Goal: Find specific fact: Find specific fact

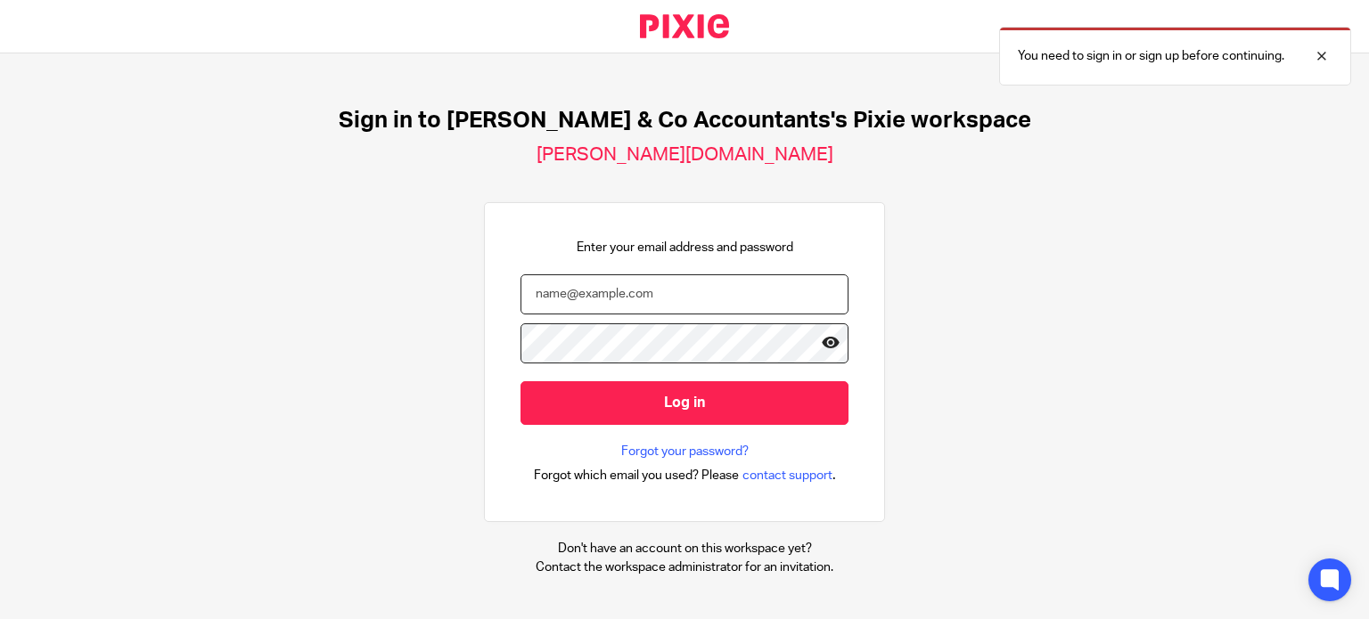
type input "payroll@samandcoaccountants.co.uk"
click at [822, 346] on icon at bounding box center [831, 343] width 18 height 18
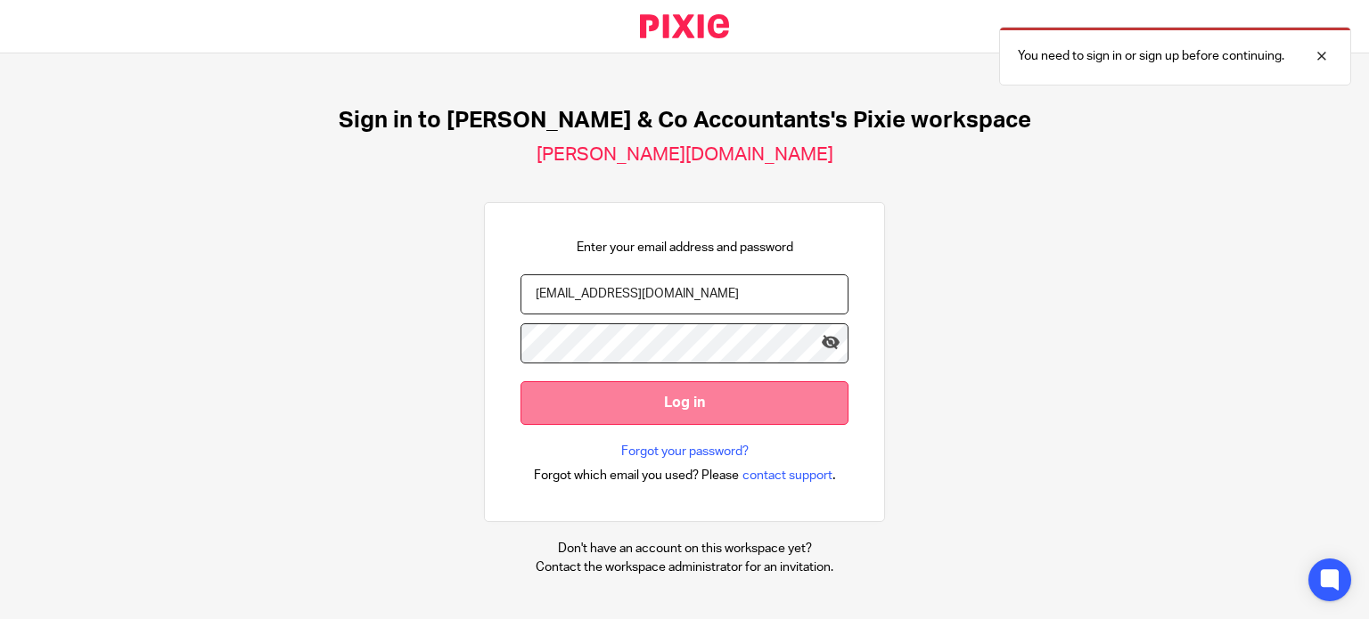
click at [636, 407] on input "Log in" at bounding box center [685, 403] width 328 height 44
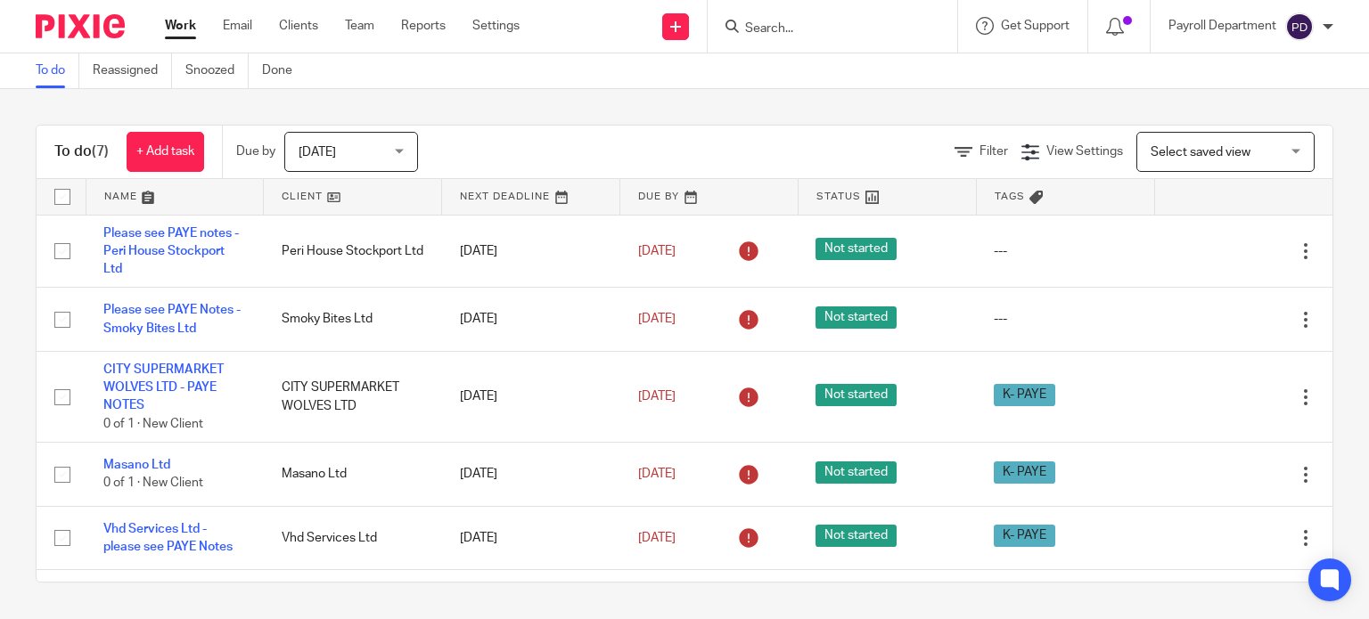
click at [804, 29] on input "Search" at bounding box center [823, 29] width 160 height 16
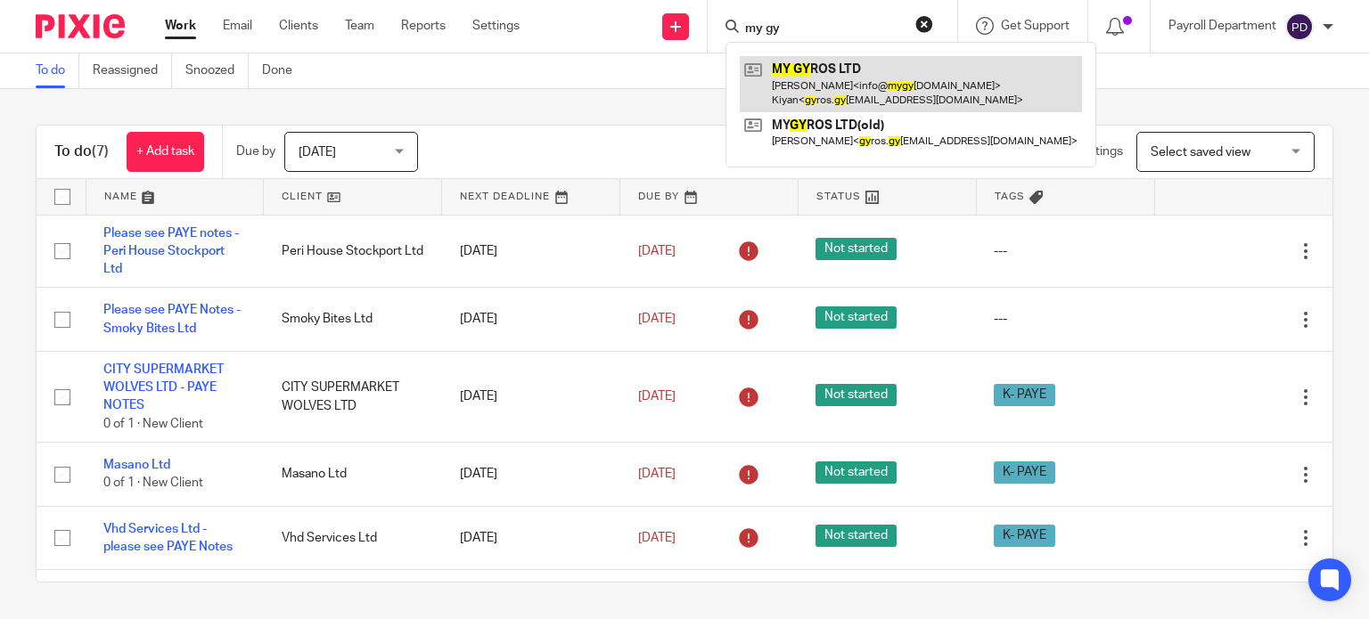
type input "my gy"
click at [824, 84] on link at bounding box center [911, 83] width 342 height 55
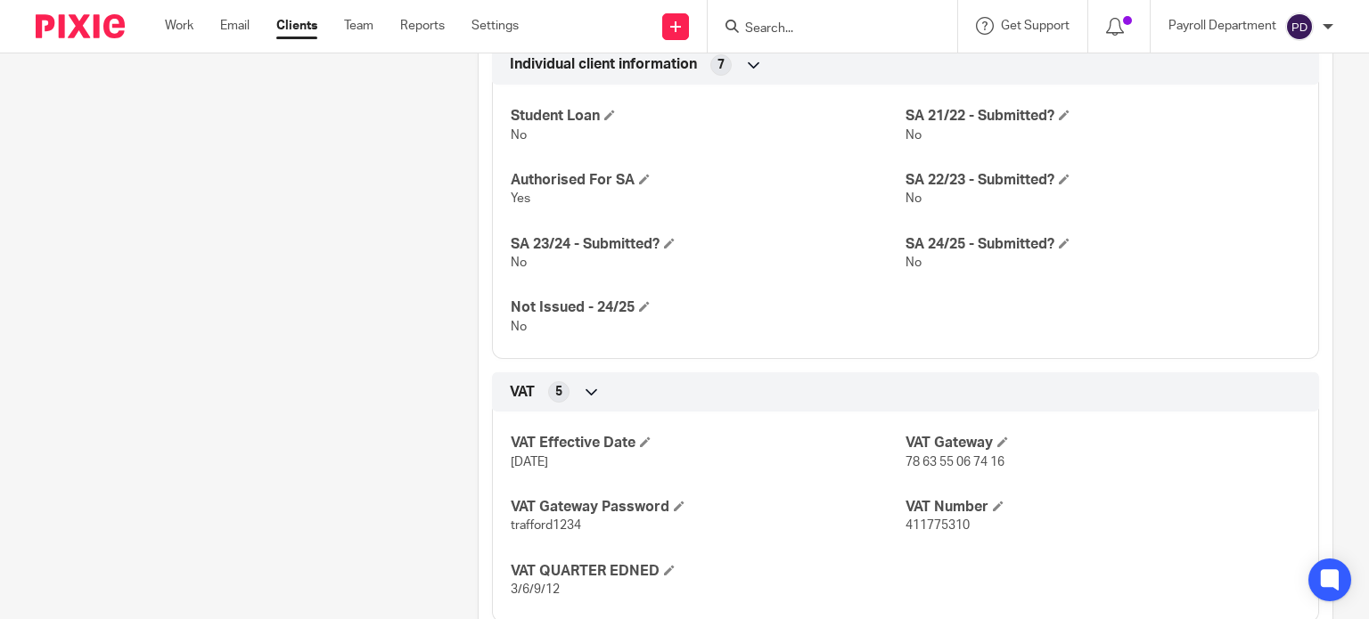
scroll to position [1159, 0]
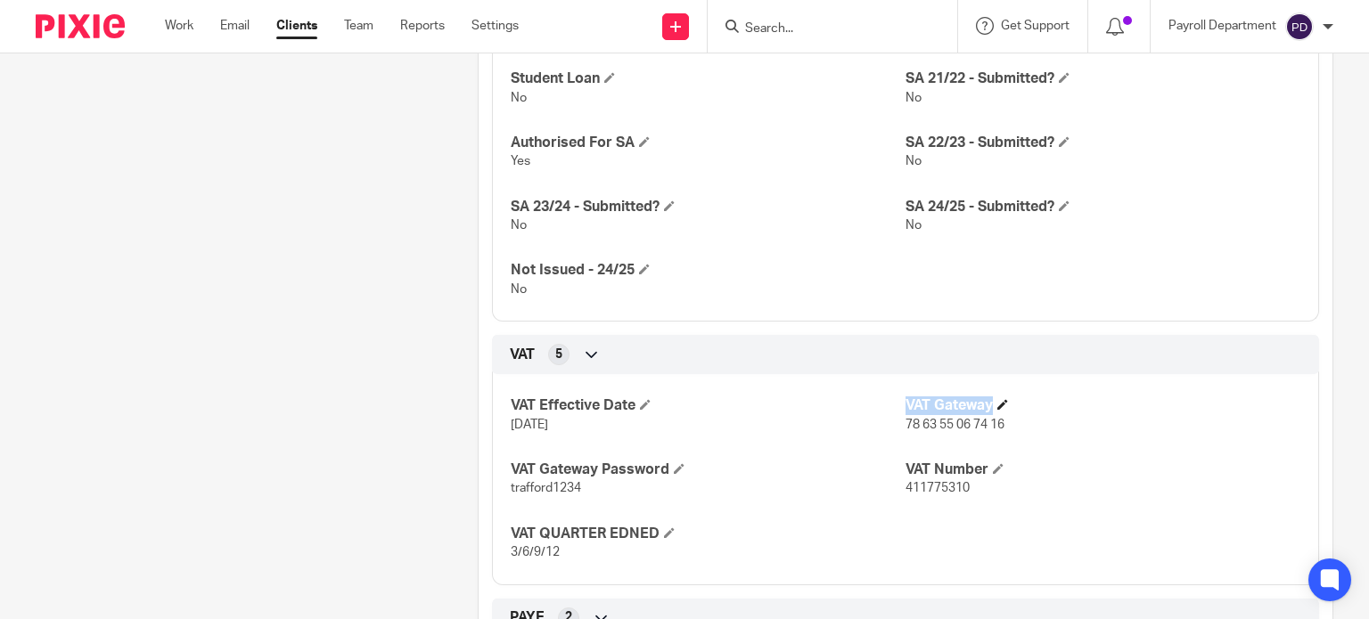
drag, startPoint x: 891, startPoint y: 418, endPoint x: 1020, endPoint y: 413, distance: 128.5
click at [1020, 413] on div "VAT Effective Date [DATE] VAT Gateway 78 63 55 06 74 16 VAT Gateway Password tr…" at bounding box center [905, 473] width 827 height 224
click at [942, 420] on span "78 63 55 06 74 16" at bounding box center [955, 425] width 99 height 12
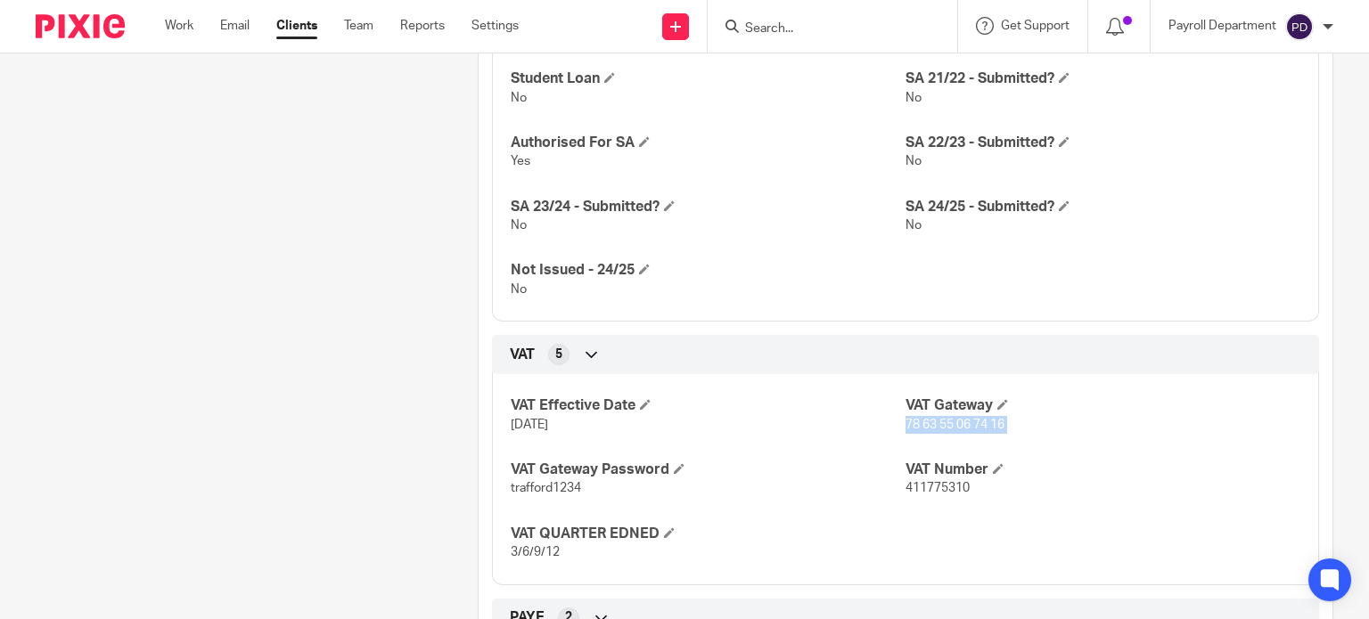
copy p "78 63 55 06 74 16"
click at [539, 477] on h4 "VAT Gateway Password" at bounding box center [708, 470] width 395 height 19
click at [531, 483] on span "trafford1234" at bounding box center [546, 488] width 70 height 12
copy span "trafford1234"
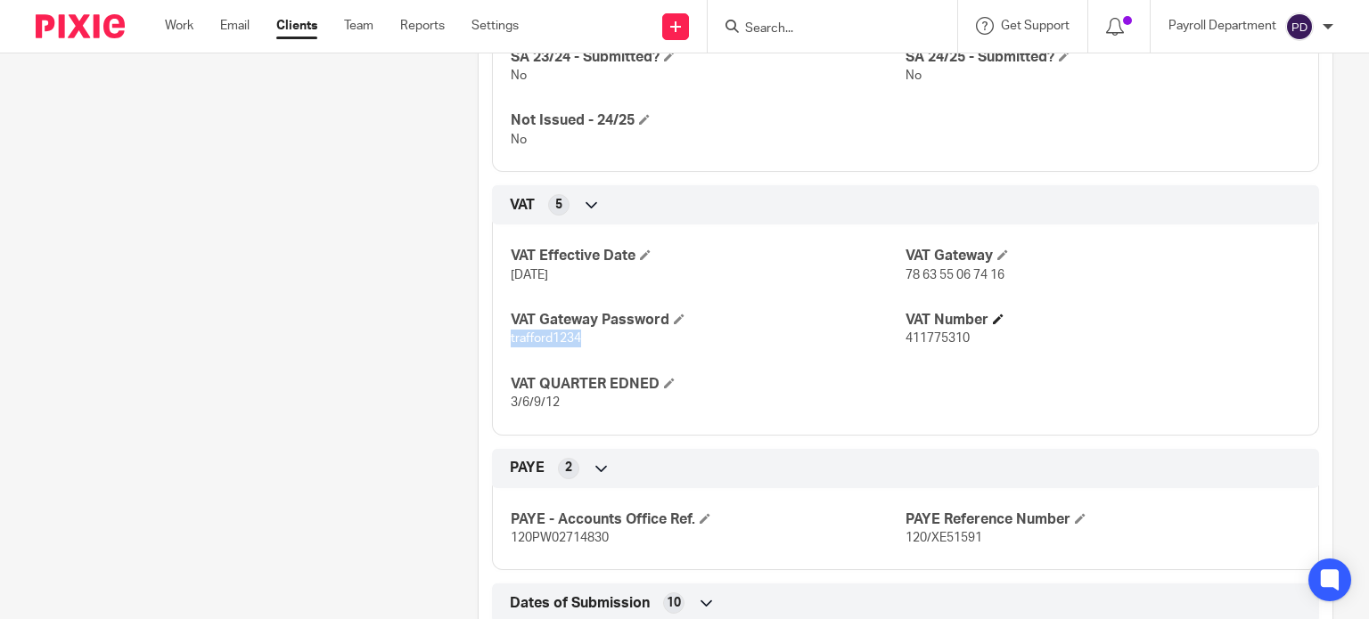
scroll to position [1337, 0]
